Goal: Transaction & Acquisition: Purchase product/service

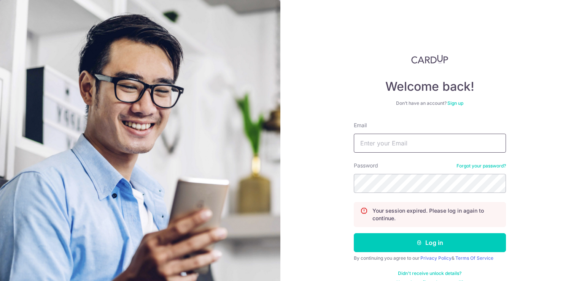
click at [394, 140] on input "Email" at bounding box center [430, 143] width 152 height 19
type input "kevfang@gmail.com"
click at [394, 140] on input "kevfang@gmail.com" at bounding box center [430, 143] width 152 height 19
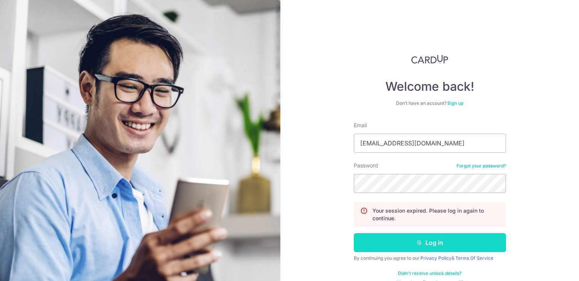
click at [396, 241] on button "Log in" at bounding box center [430, 243] width 152 height 19
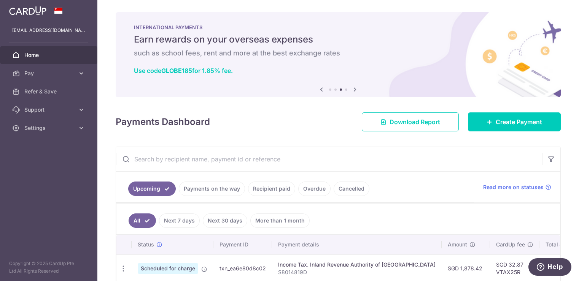
click at [292, 260] on td "Income Tax. Inland Revenue Authority of Singapore S8014819D" at bounding box center [357, 269] width 170 height 28
click at [500, 129] on link "Create Payment" at bounding box center [514, 122] width 93 height 19
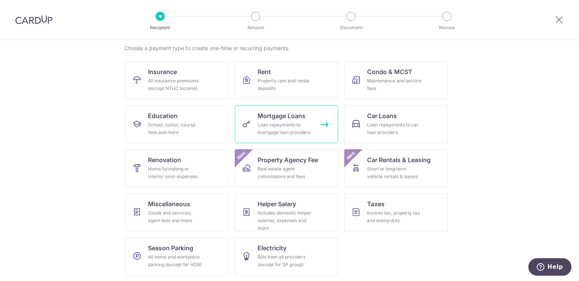
scroll to position [59, 0]
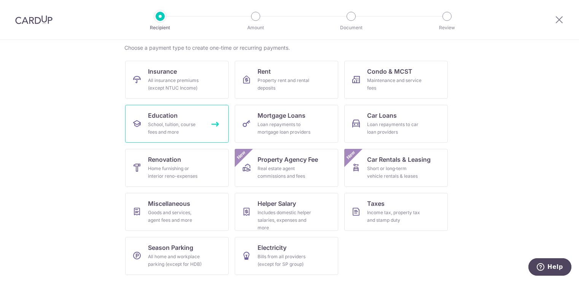
click at [179, 134] on div "School, tuition, course fees and more" at bounding box center [175, 128] width 55 height 15
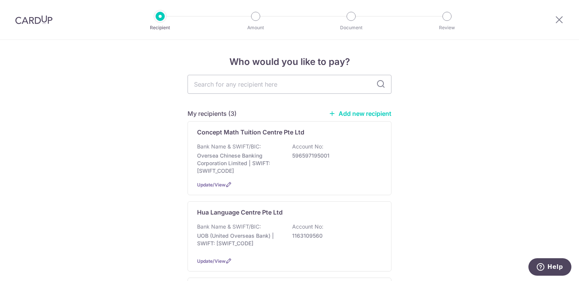
click at [365, 113] on link "Add new recipient" at bounding box center [360, 114] width 63 height 8
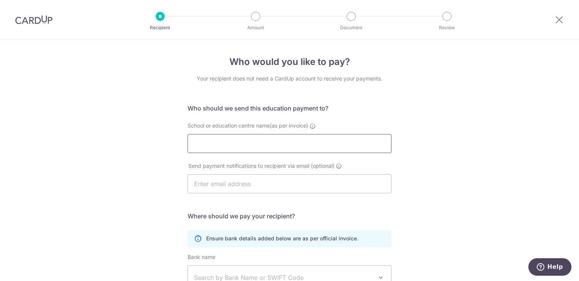
click at [197, 140] on input "School or education centre name(as per invoice)" at bounding box center [290, 143] width 204 height 19
type input "Formative Minds Private Limited"
click at [225, 187] on input "text" at bounding box center [290, 184] width 204 height 19
click at [117, 189] on div "Who would you like to pay? Your recipient does not need a CardUp account to rec…" at bounding box center [289, 221] width 579 height 362
click at [66, 117] on div "Who would you like to pay? Your recipient does not need a CardUp account to rec…" at bounding box center [289, 221] width 579 height 362
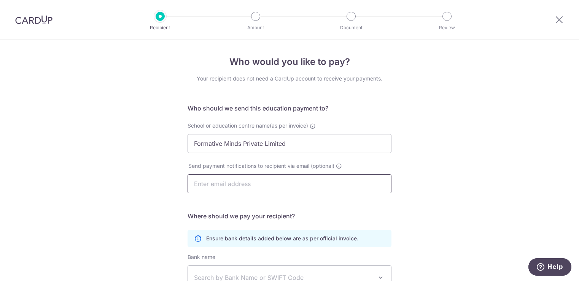
click at [233, 186] on input "text" at bounding box center [290, 184] width 204 height 19
type input "admin@formativeminds.com.sg"
click at [390, 208] on div "Who would you like to pay? Your recipient does not need a CardUp account to rec…" at bounding box center [289, 221] width 579 height 362
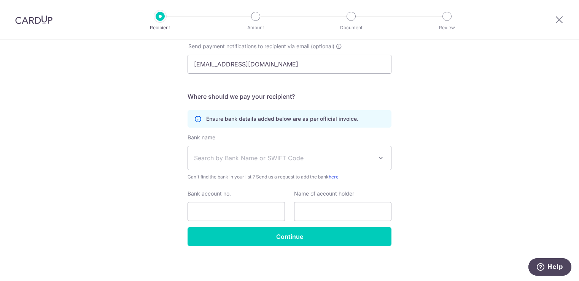
scroll to position [120, 0]
click at [59, 191] on div "Who would you like to pay? Your recipient does not need a CardUp account to rec…" at bounding box center [289, 101] width 579 height 362
click at [215, 212] on input "Bank account no." at bounding box center [236, 211] width 97 height 19
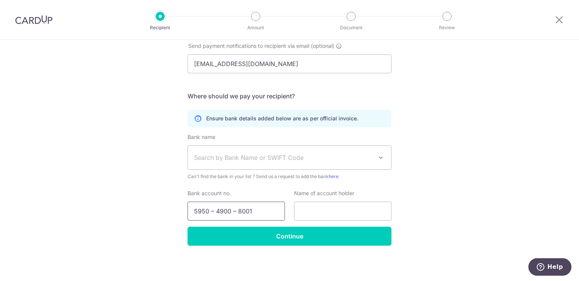
type input "5950 – 4900 – 8001"
click at [231, 155] on span "Search by Bank Name or SWIFT Code" at bounding box center [283, 157] width 179 height 9
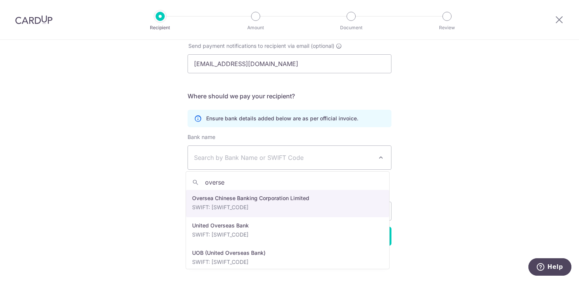
type input "oversea"
select select "12"
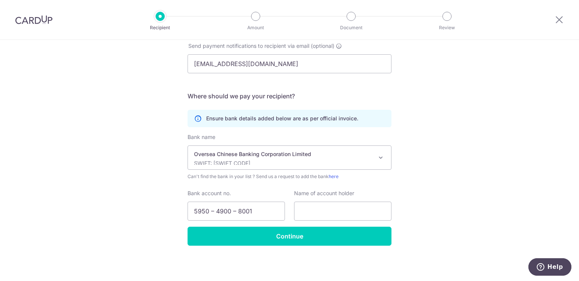
click at [81, 167] on div "Who would you like to pay? Your recipient does not need a CardUp account to rec…" at bounding box center [289, 101] width 579 height 362
click at [316, 207] on input "text" at bounding box center [342, 211] width 97 height 19
paste input "Formative Minds Private Limited"
type input "Formative Minds Private Limited"
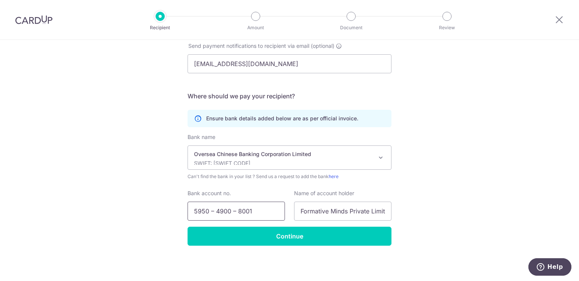
click at [215, 211] on input "5950 – 4900 – 8001" at bounding box center [236, 211] width 97 height 19
click at [214, 210] on input "5950 – 4900 – 8001" at bounding box center [236, 211] width 97 height 19
click at [231, 212] on input "59504900 – 8001" at bounding box center [236, 211] width 97 height 19
click at [230, 213] on input "59504900 – 8001" at bounding box center [236, 211] width 97 height 19
click at [227, 213] on input "59504900 – 8001" at bounding box center [236, 211] width 97 height 19
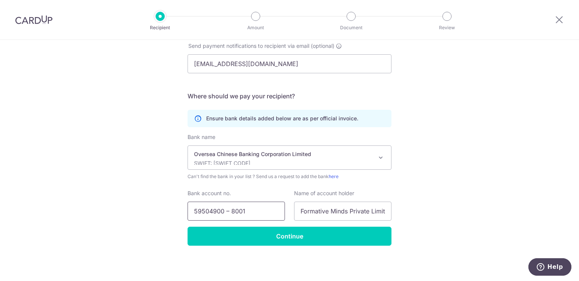
click at [230, 211] on input "59504900 – 8001" at bounding box center [236, 211] width 97 height 19
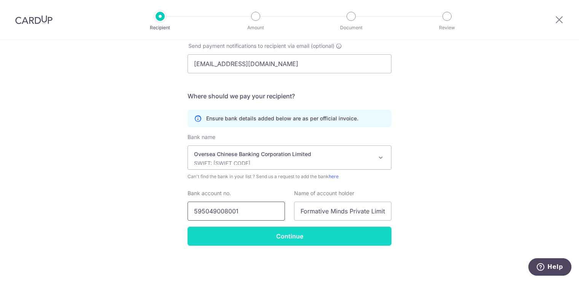
type input "595049008001"
click at [229, 228] on input "Continue" at bounding box center [290, 236] width 204 height 19
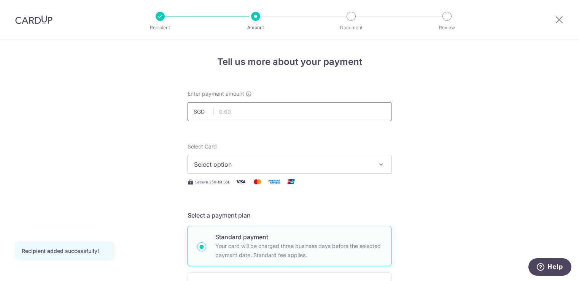
click at [233, 110] on input "text" at bounding box center [290, 111] width 204 height 19
type input "1,120.00"
click at [231, 167] on span "Select option" at bounding box center [282, 164] width 177 height 9
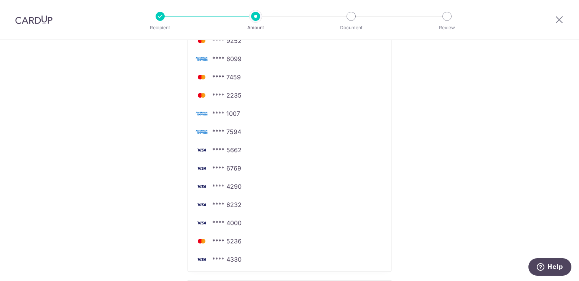
scroll to position [179, 0]
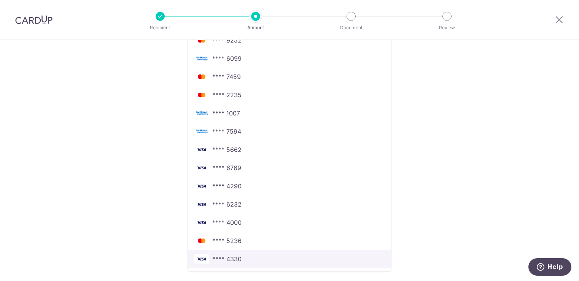
click at [219, 259] on span "**** 4330" at bounding box center [226, 259] width 29 height 9
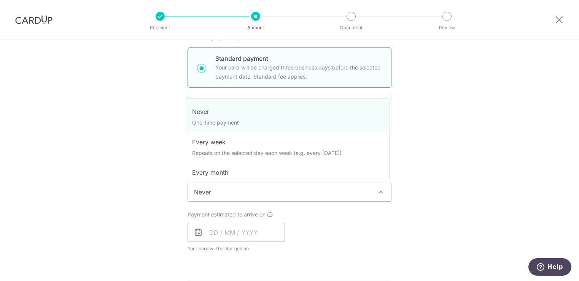
click at [255, 199] on span "Never" at bounding box center [289, 192] width 203 height 18
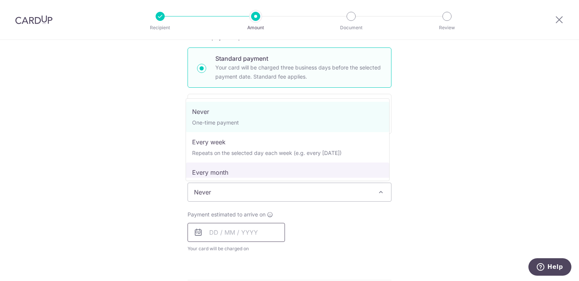
click at [241, 234] on input "text" at bounding box center [236, 232] width 97 height 19
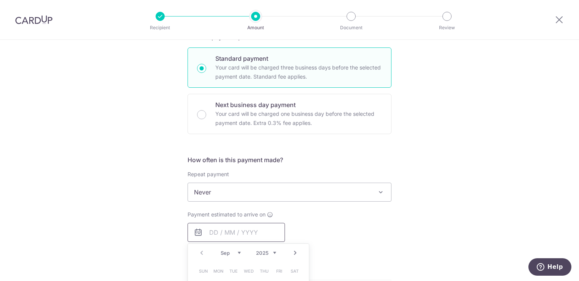
click at [241, 234] on input "text" at bounding box center [236, 232] width 97 height 19
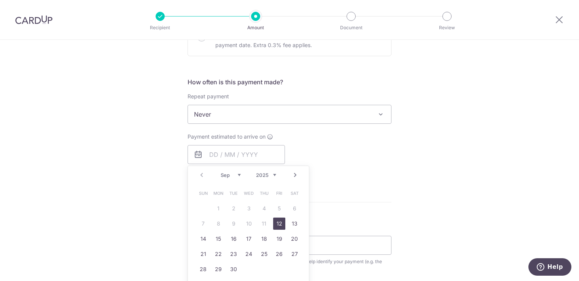
click at [279, 224] on link "12" at bounding box center [279, 224] width 12 height 12
type input "12/09/2025"
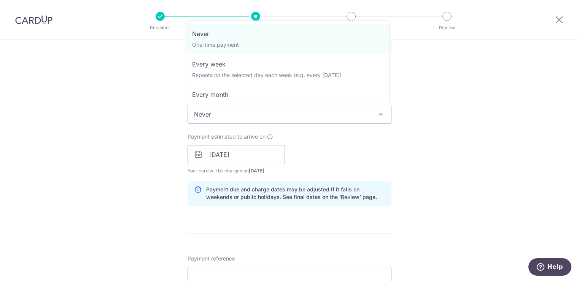
click at [263, 121] on span "Never" at bounding box center [289, 114] width 203 height 18
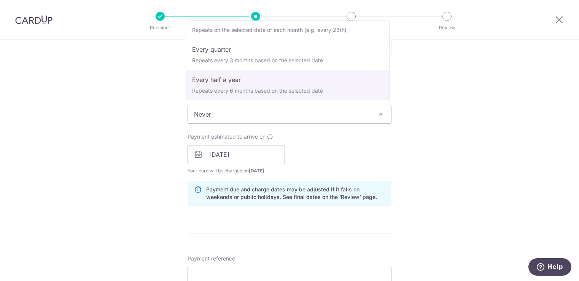
scroll to position [76, 0]
select select "5"
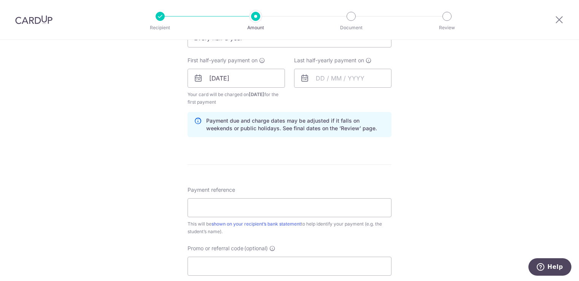
scroll to position [336, 0]
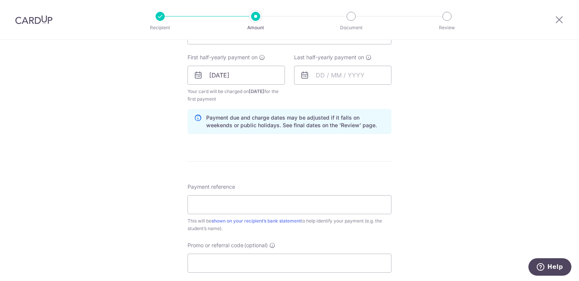
click at [22, 134] on div "Tell us more about your payment Enter payment amount SGD 1,120.00 1120.00 Recip…" at bounding box center [289, 67] width 579 height 727
click at [254, 210] on input "Payment reference" at bounding box center [290, 205] width 204 height 19
type input "Kieron1337"
click at [547, 154] on div "Tell us more about your payment Enter payment amount SGD 1,120.00 1120.00 Recip…" at bounding box center [289, 67] width 579 height 727
click at [307, 265] on input "Promo or referral code (optional)" at bounding box center [290, 263] width 204 height 19
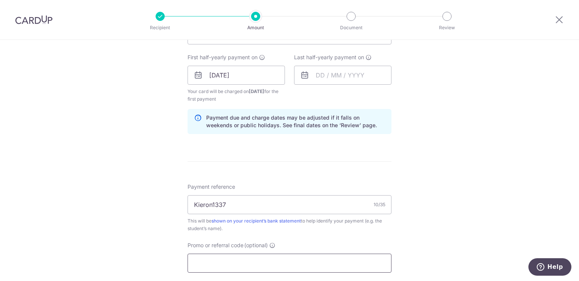
paste input "3NEWR5"
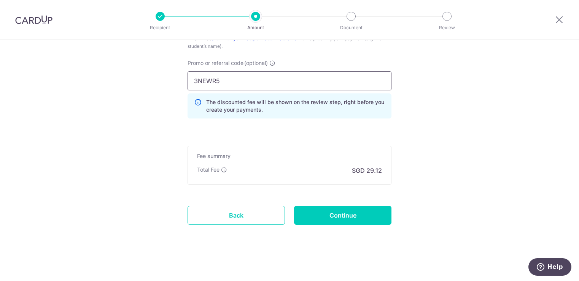
scroll to position [519, 0]
type input "3NEWR5"
click at [335, 221] on input "Continue" at bounding box center [342, 215] width 97 height 19
type input "Create Schedule"
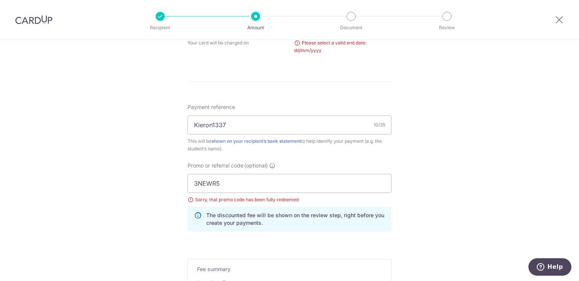
scroll to position [399, 0]
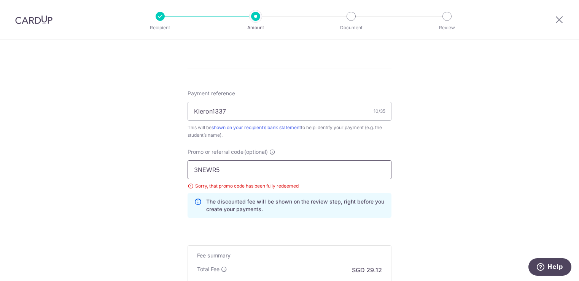
click at [341, 169] on input "3NEWR5" at bounding box center [290, 170] width 204 height 19
type input "3"
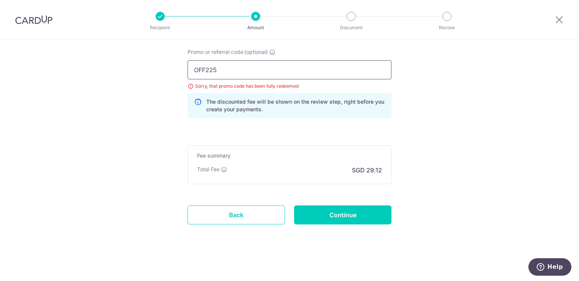
scroll to position [499, 0]
type input "OFF225"
click at [333, 216] on input "Continue" at bounding box center [342, 214] width 97 height 19
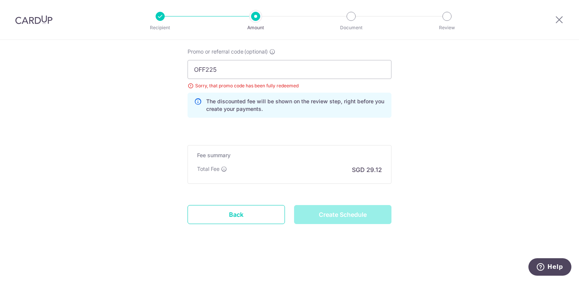
type input "Create Schedule"
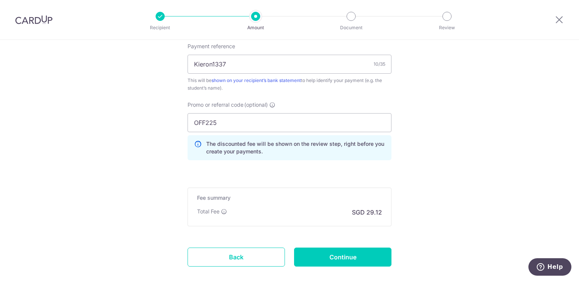
scroll to position [442, 0]
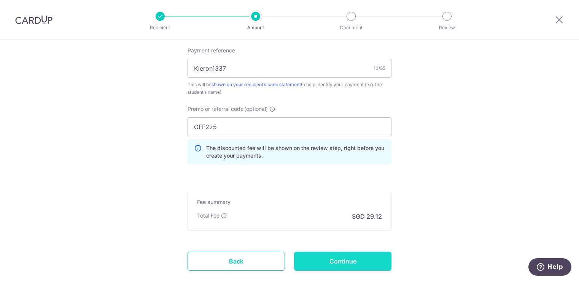
click at [327, 260] on input "Continue" at bounding box center [342, 261] width 97 height 19
type input "Create Schedule"
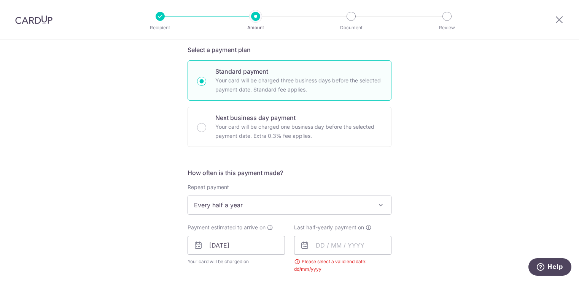
scroll to position [163, 0]
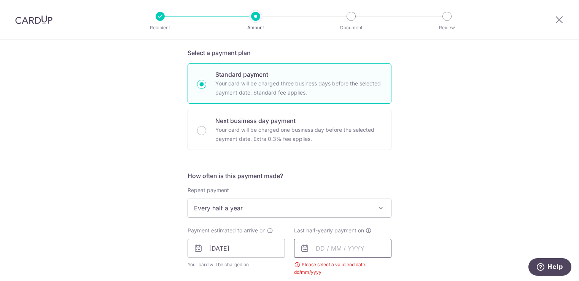
click at [335, 251] on input "text" at bounding box center [342, 248] width 97 height 19
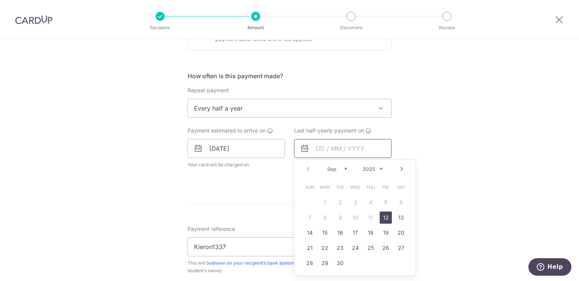
scroll to position [264, 0]
click at [347, 167] on div "Sep Oct Nov [DATE] 2026 2027 2028 2029 2030 2031 2032 2033 2034 2035" at bounding box center [355, 168] width 56 height 6
click at [345, 166] on div "Sep Oct Nov Dec 2025 2026 2027 2028 2029 2030 2031 2032 2033 2034 2035" at bounding box center [355, 168] width 56 height 6
click at [364, 170] on div "Sep Oct Nov Dec 2025 2026 2027 2028 2029 2030 2031 2032 2033 2034 2035" at bounding box center [355, 168] width 56 height 6
click at [373, 220] on link "12" at bounding box center [370, 216] width 12 height 12
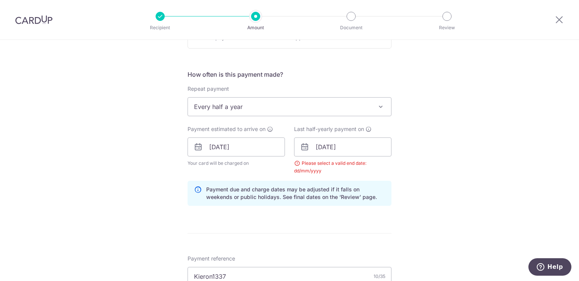
click at [374, 220] on form "Enter payment amount SGD 1,120.00 1120.00 Select Card **** 4330 Add credit card…" at bounding box center [290, 163] width 204 height 675
click at [318, 149] on input "12/03/2026" at bounding box center [342, 147] width 97 height 19
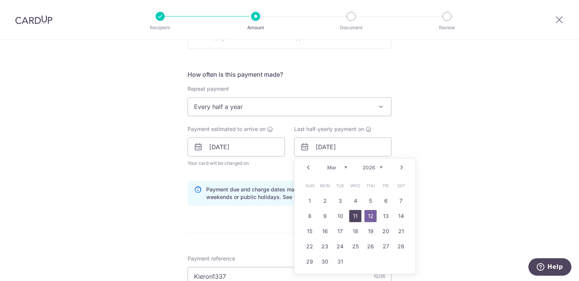
click at [356, 219] on link "11" at bounding box center [355, 216] width 12 height 12
type input "11/03/2026"
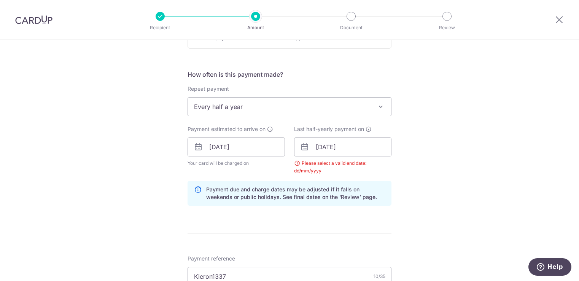
click at [329, 219] on form "Enter payment amount SGD 1,120.00 1120.00 Select Card **** 4330 Add credit card…" at bounding box center [290, 163] width 204 height 675
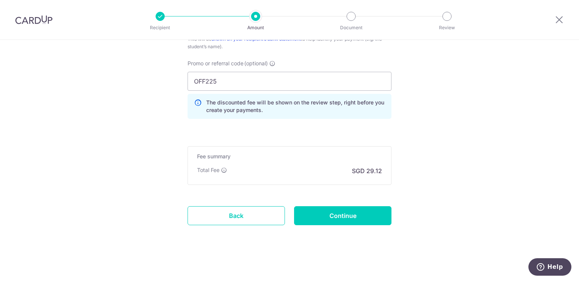
scroll to position [519, 0]
click at [333, 216] on input "Continue" at bounding box center [342, 215] width 97 height 19
type input "Create Schedule"
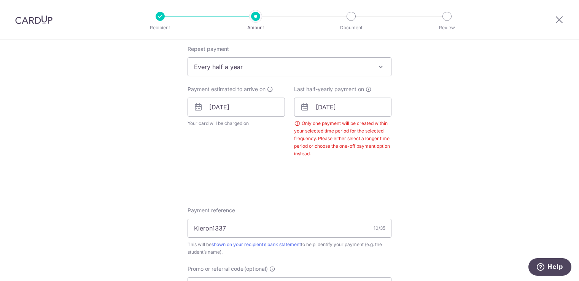
scroll to position [313, 0]
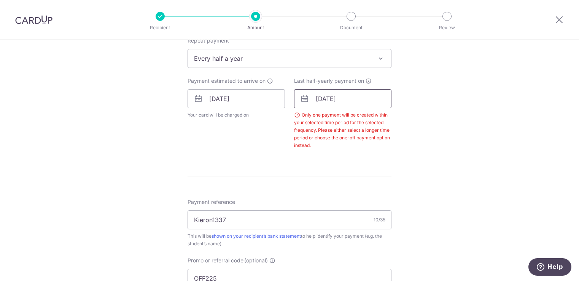
click at [352, 102] on input "[DATE]" at bounding box center [342, 98] width 97 height 19
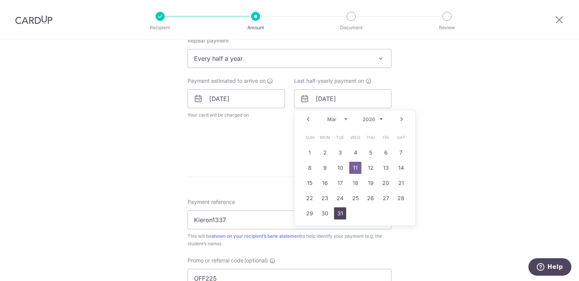
click at [336, 212] on link "31" at bounding box center [340, 214] width 12 height 12
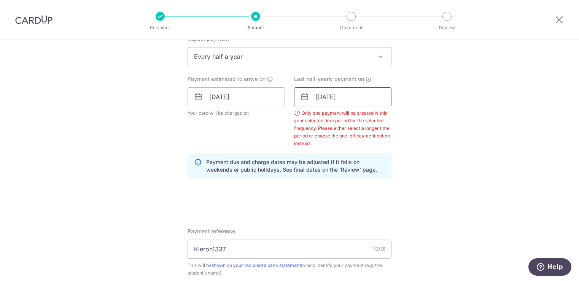
scroll to position [315, 0]
click at [366, 91] on input "[DATE]" at bounding box center [342, 96] width 97 height 19
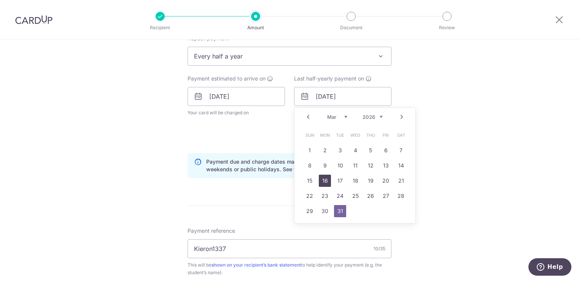
click at [324, 183] on link "16" at bounding box center [325, 181] width 12 height 12
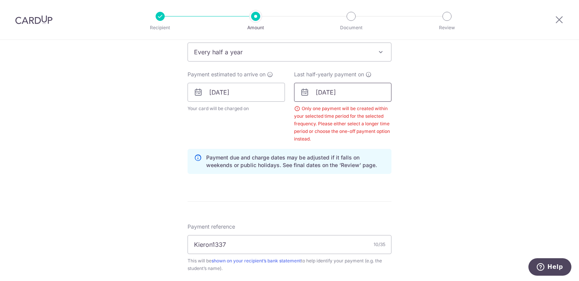
scroll to position [320, 0]
click at [344, 99] on input "[DATE]" at bounding box center [342, 91] width 97 height 19
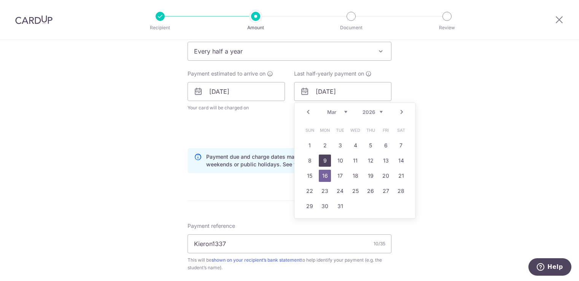
click at [322, 161] on link "9" at bounding box center [325, 161] width 12 height 12
type input "[DATE]"
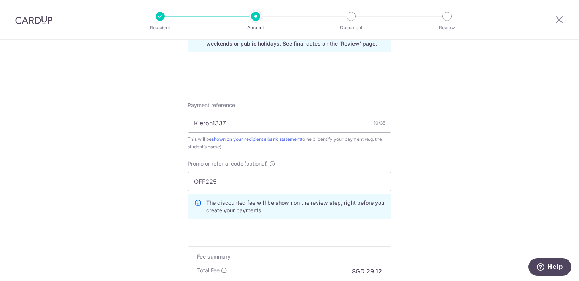
scroll to position [440, 0]
drag, startPoint x: 228, startPoint y: 183, endPoint x: 162, endPoint y: 181, distance: 65.8
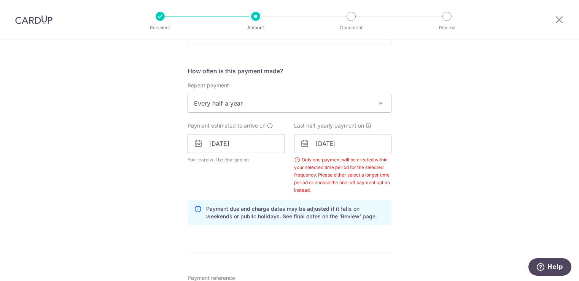
scroll to position [265, 0]
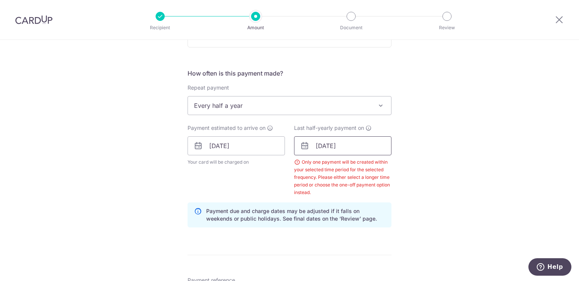
type input "REC185"
click at [360, 142] on input "[DATE]" at bounding box center [342, 146] width 97 height 19
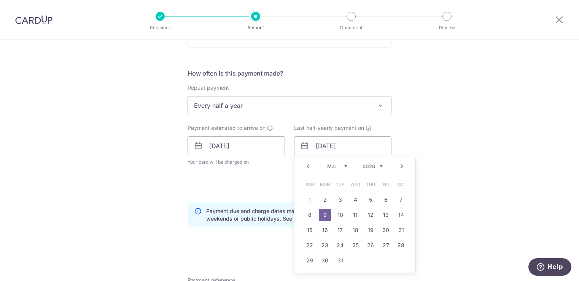
click at [397, 168] on link "Next" at bounding box center [401, 166] width 9 height 9
click at [305, 166] on link "Prev" at bounding box center [308, 166] width 9 height 9
click at [369, 216] on link "12" at bounding box center [370, 215] width 12 height 12
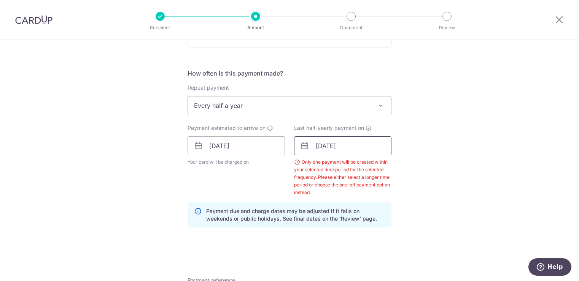
click at [368, 146] on input "[DATE]" at bounding box center [342, 146] width 97 height 19
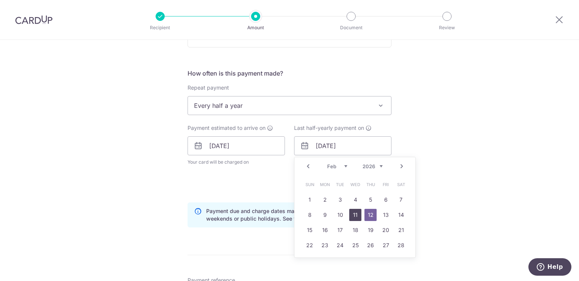
click at [355, 211] on link "11" at bounding box center [355, 215] width 12 height 12
type input "[DATE]"
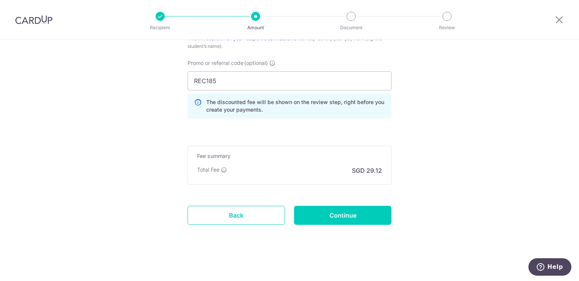
scroll to position [542, 0]
click at [356, 212] on input "Continue" at bounding box center [342, 215] width 97 height 19
type input "Create Schedule"
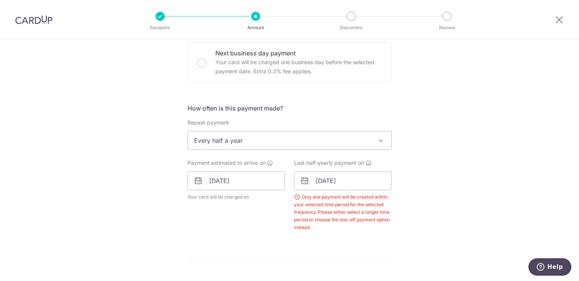
scroll to position [230, 0]
click at [360, 180] on input "11/02/2026" at bounding box center [342, 181] width 97 height 19
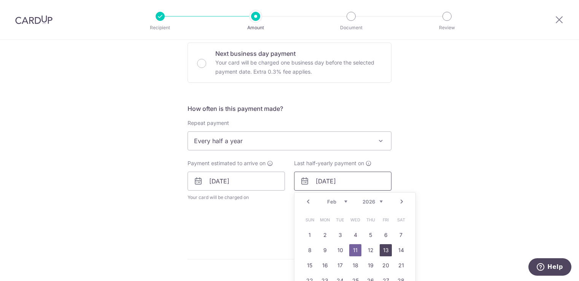
scroll to position [246, 0]
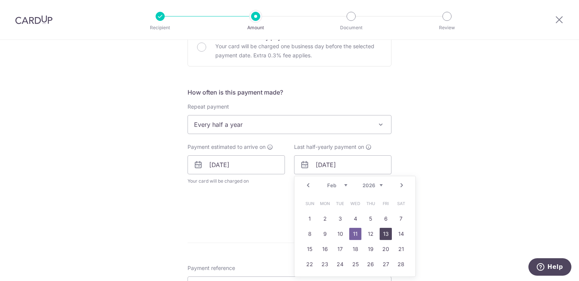
click at [384, 234] on link "13" at bounding box center [386, 234] width 12 height 12
type input "13/02/2026"
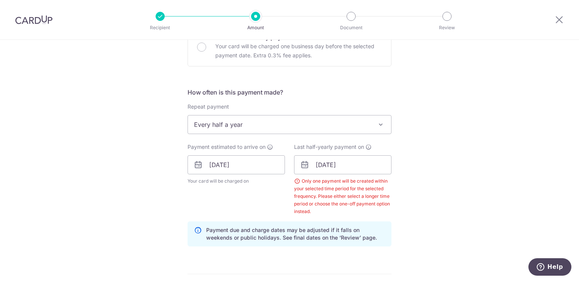
click at [384, 234] on div "Payment due and charge dates may be adjusted if it falls on weekends or public …" at bounding box center [290, 234] width 204 height 25
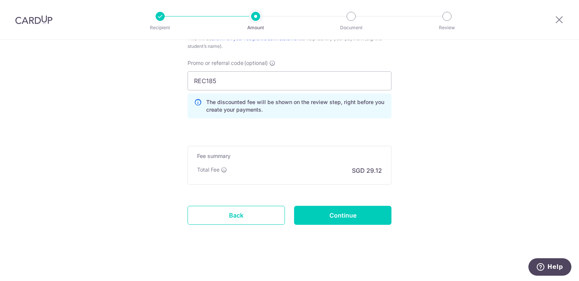
scroll to position [542, 0]
click at [353, 206] on input "Continue" at bounding box center [342, 215] width 97 height 19
type input "Create Schedule"
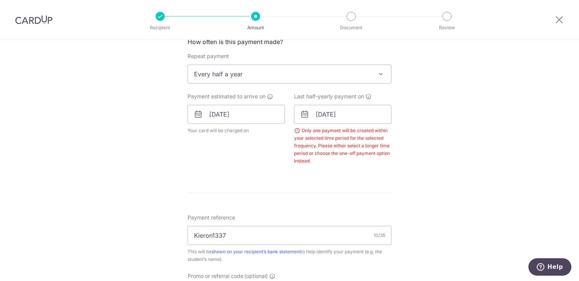
scroll to position [292, 0]
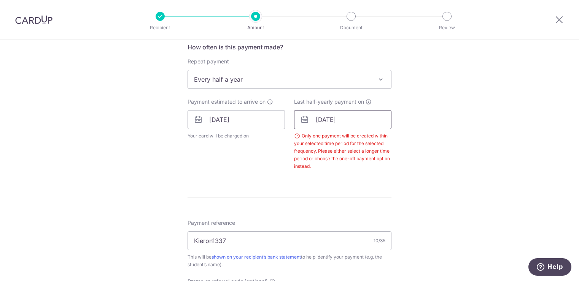
click at [372, 118] on input "[DATE]" at bounding box center [342, 119] width 97 height 19
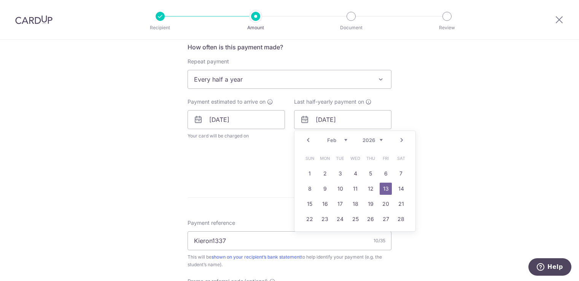
click at [385, 226] on td "27" at bounding box center [385, 219] width 15 height 15
type input "[DATE]"
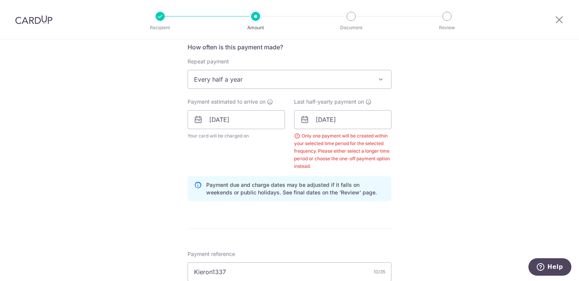
click at [386, 223] on form "Enter payment amount SGD 1,120.00 1120.00 Select Card **** 4330 Add credit card…" at bounding box center [290, 147] width 204 height 698
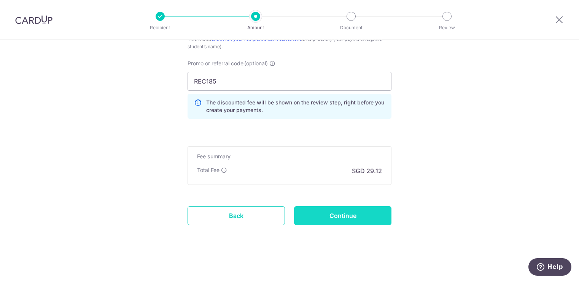
scroll to position [542, 0]
click at [350, 221] on input "Continue" at bounding box center [342, 215] width 97 height 19
type input "Create Schedule"
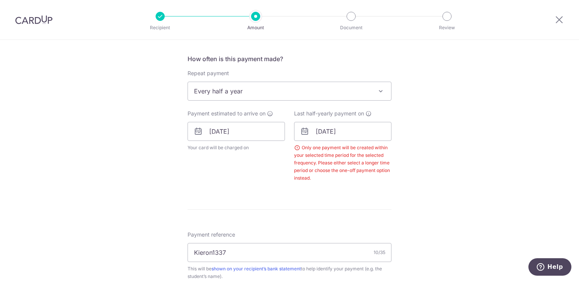
scroll to position [145, 0]
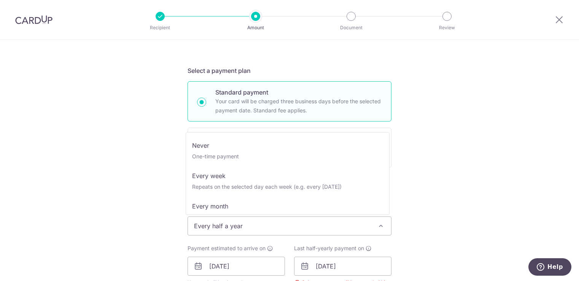
click at [279, 226] on span "Every half a year" at bounding box center [289, 226] width 203 height 18
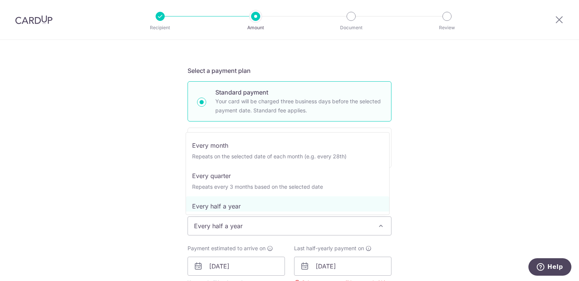
click at [450, 185] on div "Tell us more about your payment Enter payment amount SGD 1,120.00 1120.00 Selec…" at bounding box center [289, 271] width 579 height 753
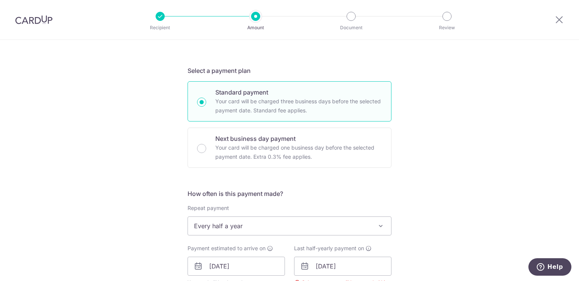
click at [327, 221] on span "Every half a year" at bounding box center [289, 226] width 203 height 18
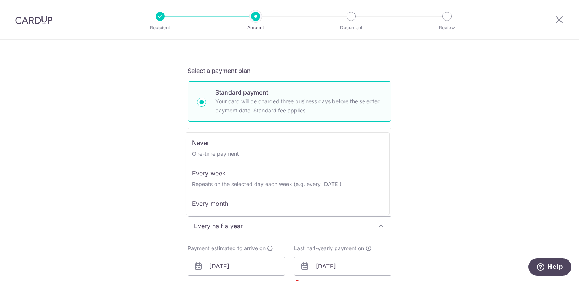
scroll to position [0, 0]
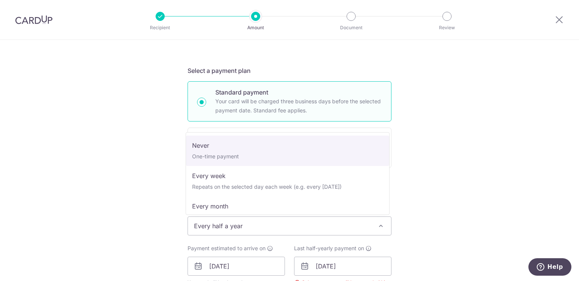
select select "1"
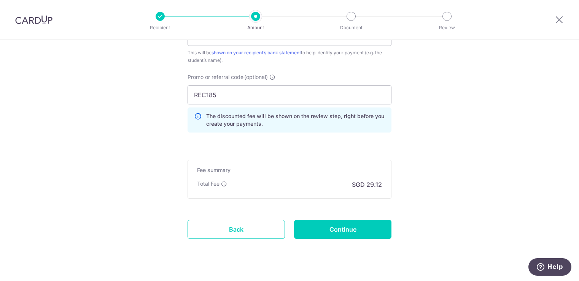
scroll to position [512, 0]
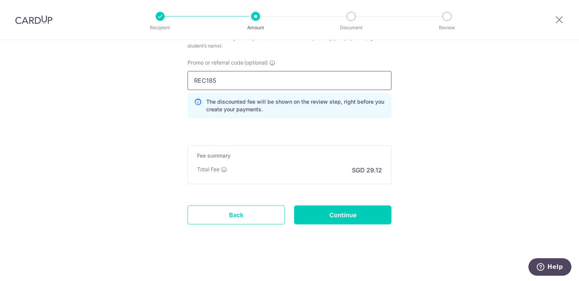
drag, startPoint x: 266, startPoint y: 84, endPoint x: 148, endPoint y: 75, distance: 118.6
type input "OFF225"
click at [329, 206] on input "Continue" at bounding box center [342, 215] width 97 height 19
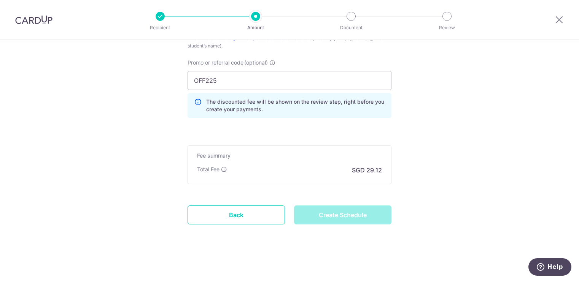
type input "Create Schedule"
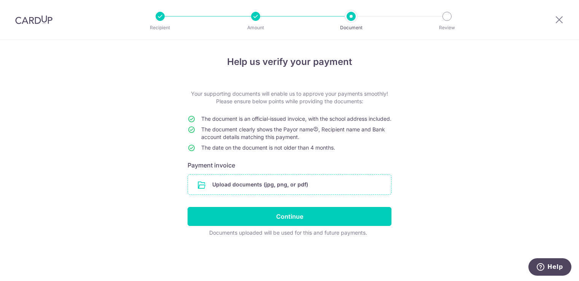
click at [255, 192] on input "file" at bounding box center [289, 185] width 203 height 20
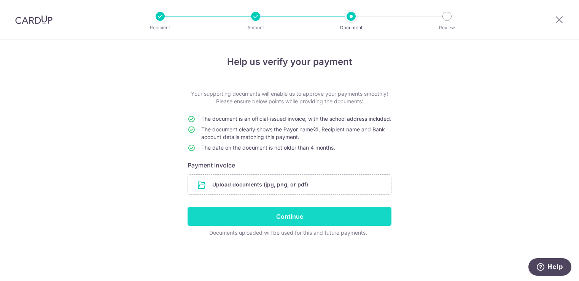
click at [309, 224] on input "Continue" at bounding box center [290, 216] width 204 height 19
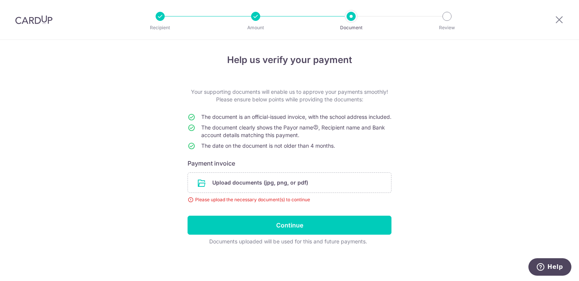
scroll to position [9, 0]
click at [258, 176] on input "file" at bounding box center [289, 183] width 203 height 20
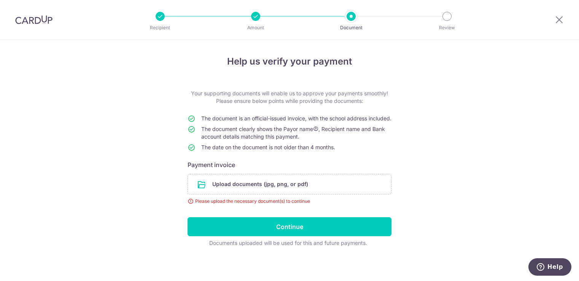
scroll to position [0, 0]
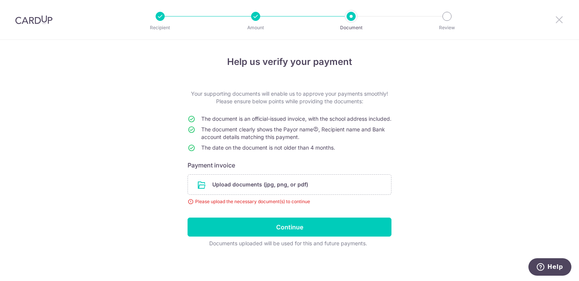
click at [562, 18] on icon at bounding box center [559, 20] width 9 height 10
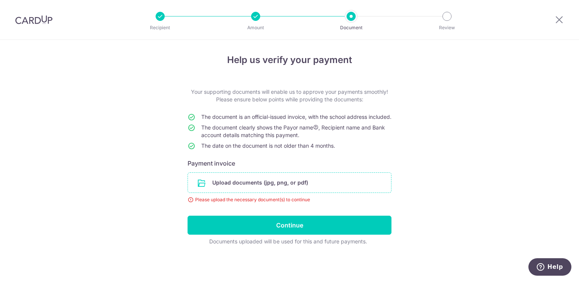
click at [302, 181] on input "file" at bounding box center [289, 183] width 203 height 20
click at [555, 22] on icon at bounding box center [559, 20] width 9 height 10
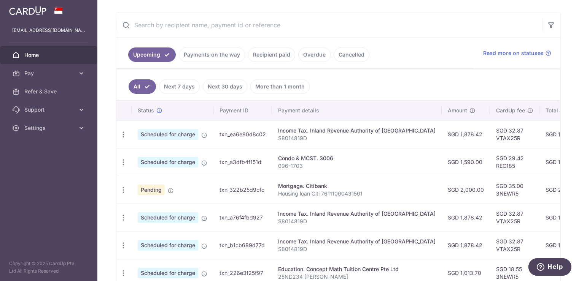
scroll to position [154, 0]
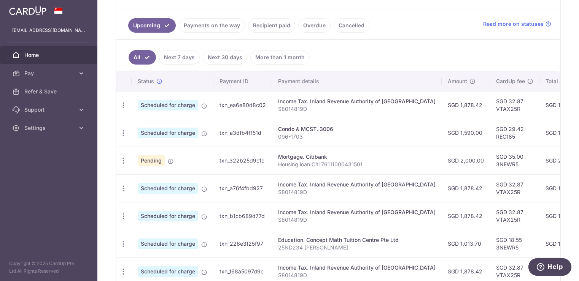
click at [229, 61] on link "Next 30 days" at bounding box center [225, 57] width 45 height 14
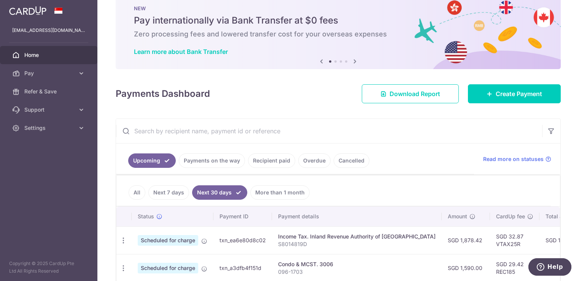
scroll to position [89, 0]
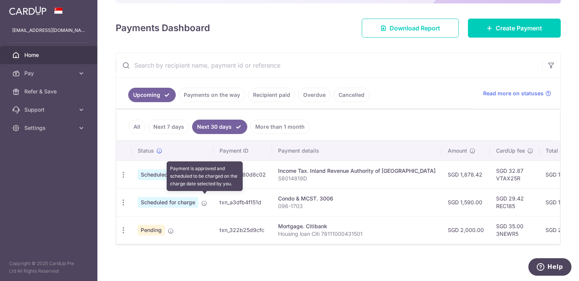
click at [203, 200] on icon at bounding box center [204, 203] width 6 height 6
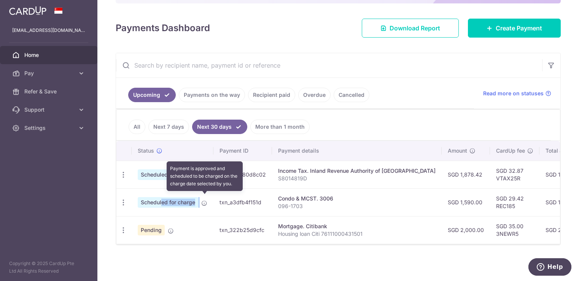
click at [324, 123] on ul "All Next 7 days Next 30 days More than 1 month" at bounding box center [333, 125] width 434 height 31
